Goal: Find specific page/section: Find specific page/section

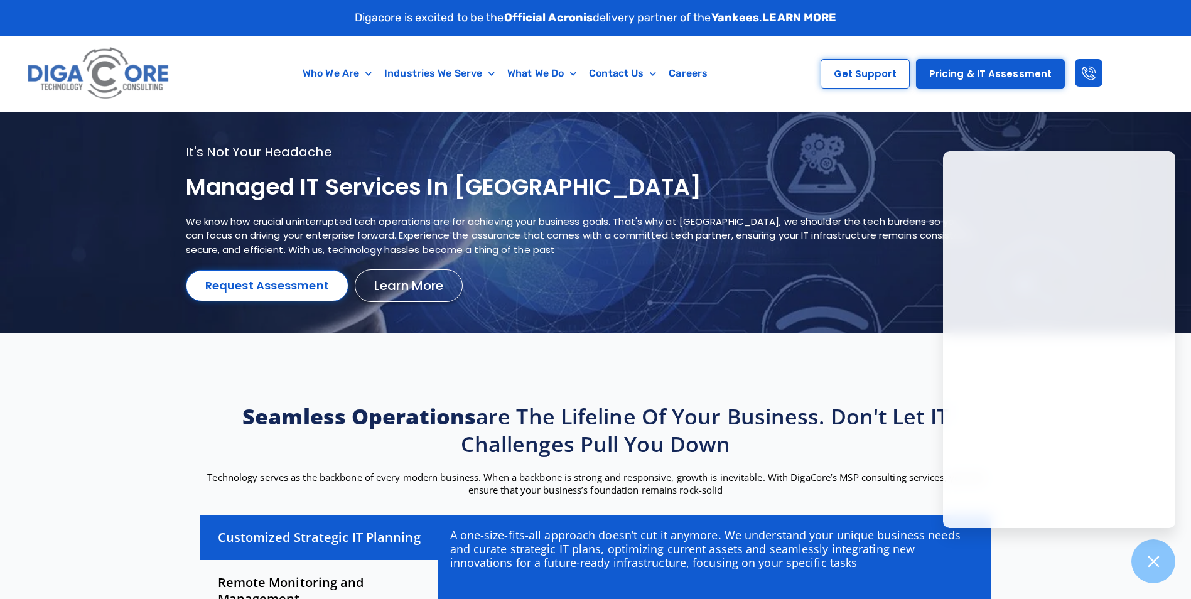
drag, startPoint x: 1159, startPoint y: 564, endPoint x: 1118, endPoint y: 582, distance: 44.7
click at [1156, 563] on icon at bounding box center [1154, 562] width 16 height 16
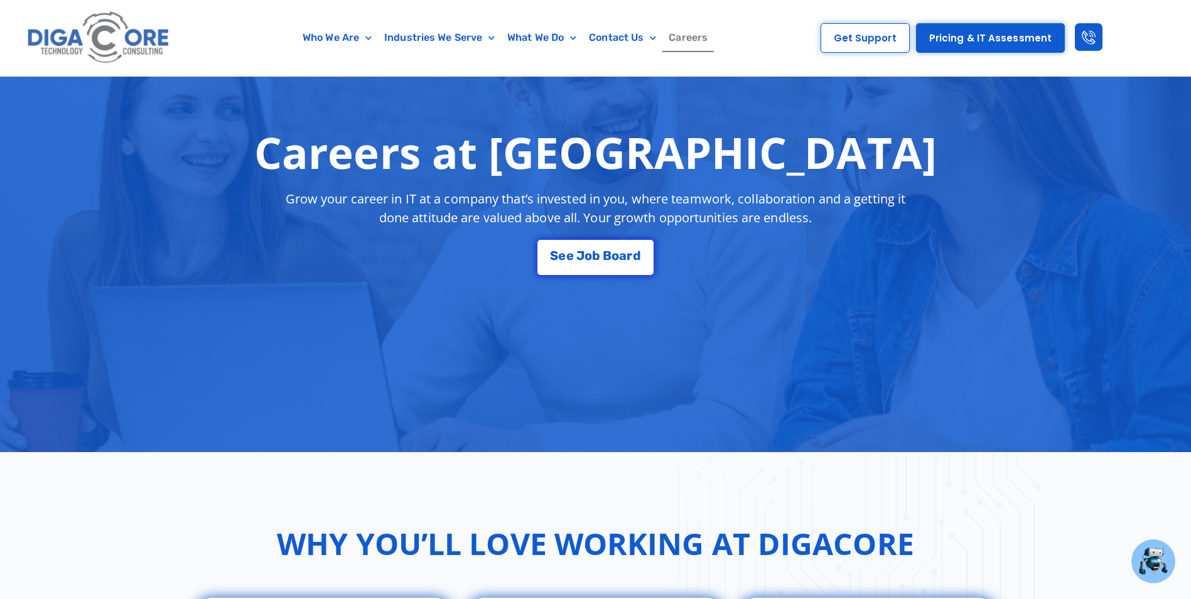
scroll to position [188, 0]
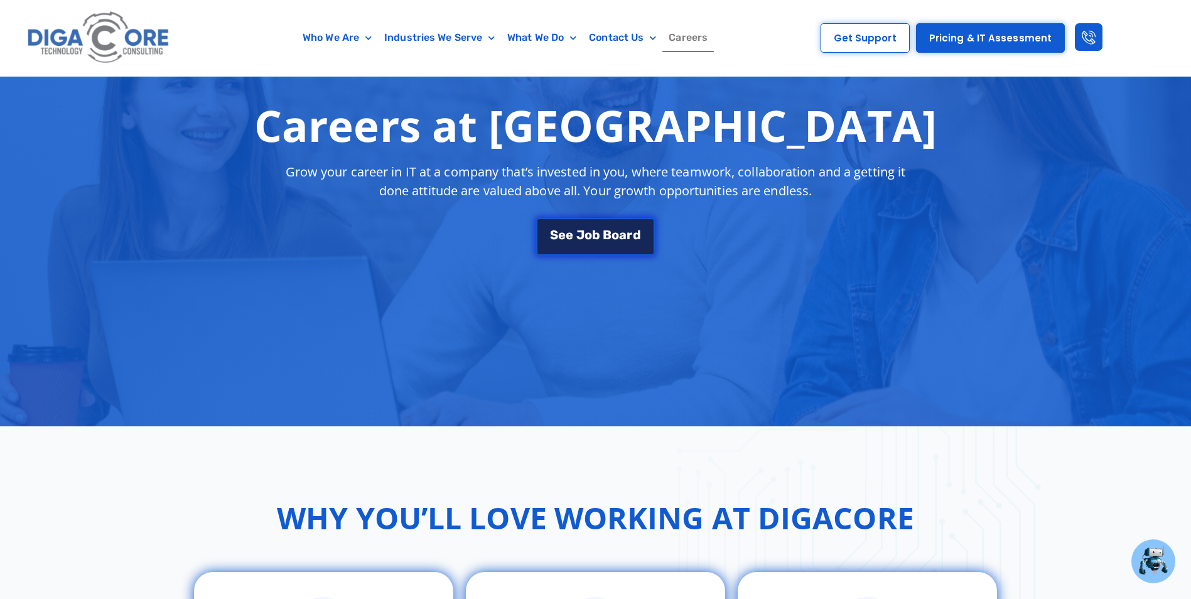
drag, startPoint x: 584, startPoint y: 234, endPoint x: 591, endPoint y: 242, distance: 10.2
click at [583, 235] on div "S e e J [PERSON_NAME]" at bounding box center [595, 235] width 90 height 13
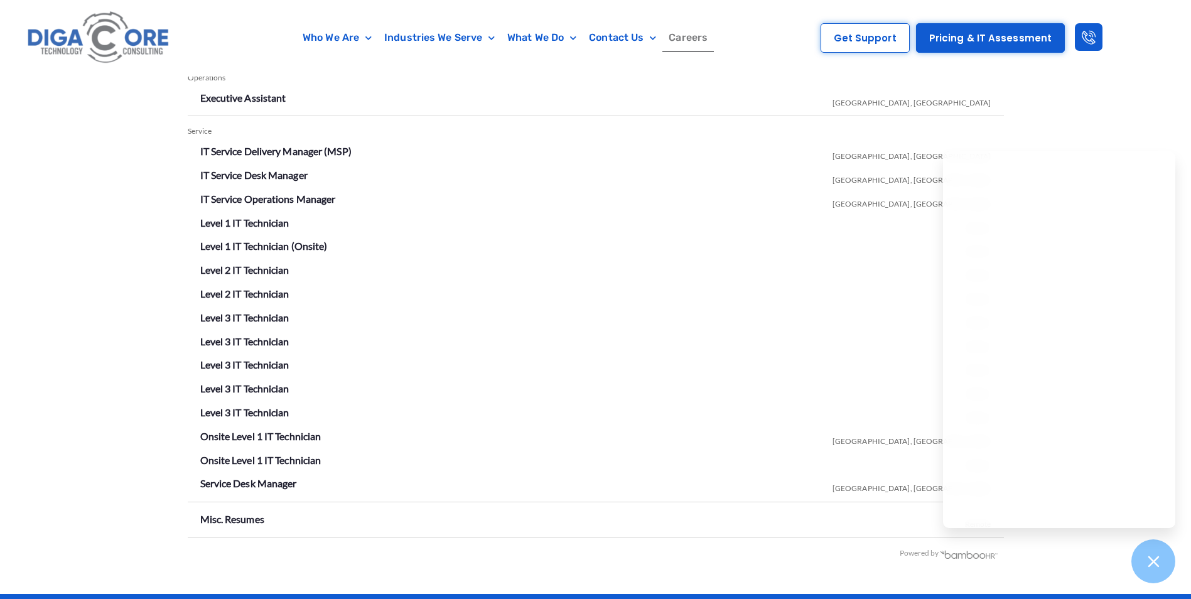
scroll to position [2211, 0]
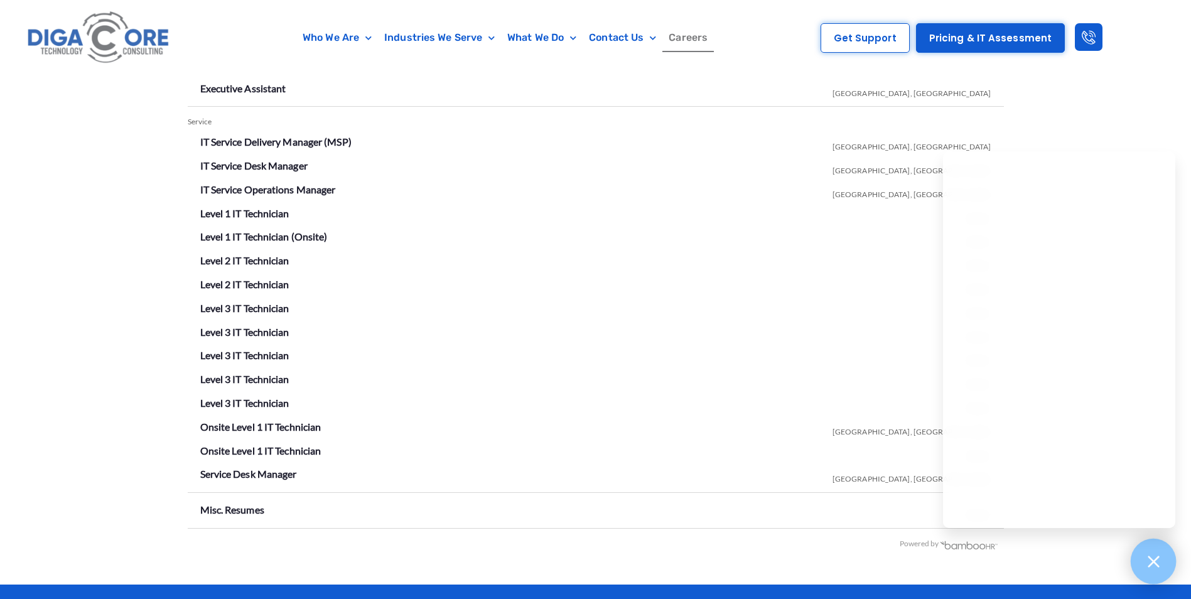
drag, startPoint x: 1146, startPoint y: 562, endPoint x: 1139, endPoint y: 568, distance: 8.9
click at [1146, 563] on icon at bounding box center [1153, 561] width 16 height 16
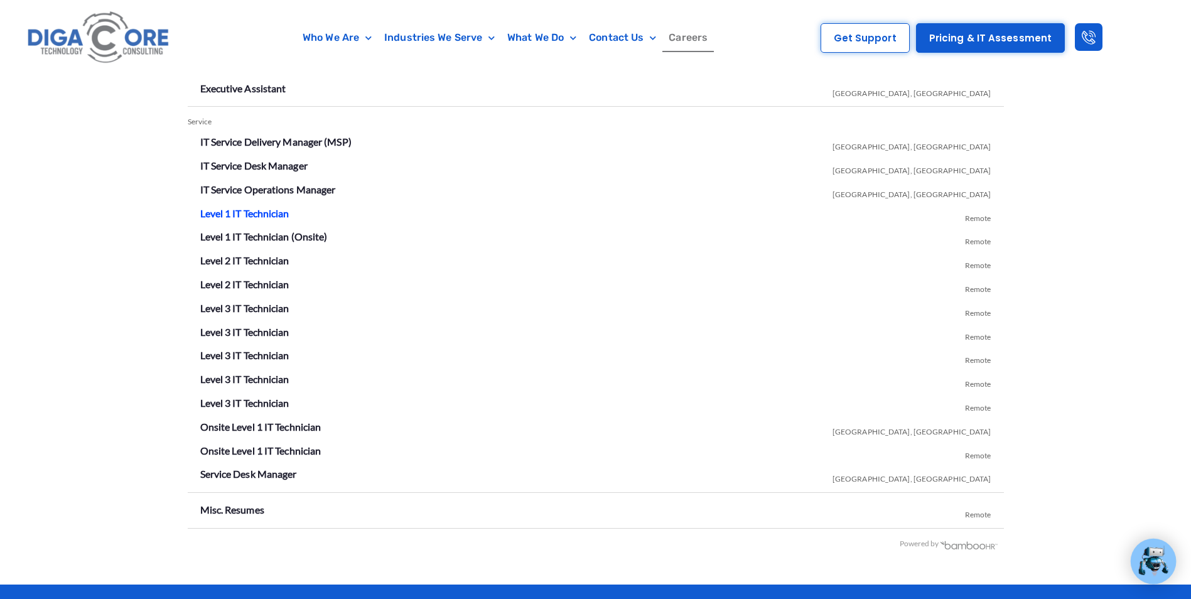
click at [236, 213] on link "Level 1 IT Technician" at bounding box center [244, 213] width 89 height 12
